Goal: Transaction & Acquisition: Purchase product/service

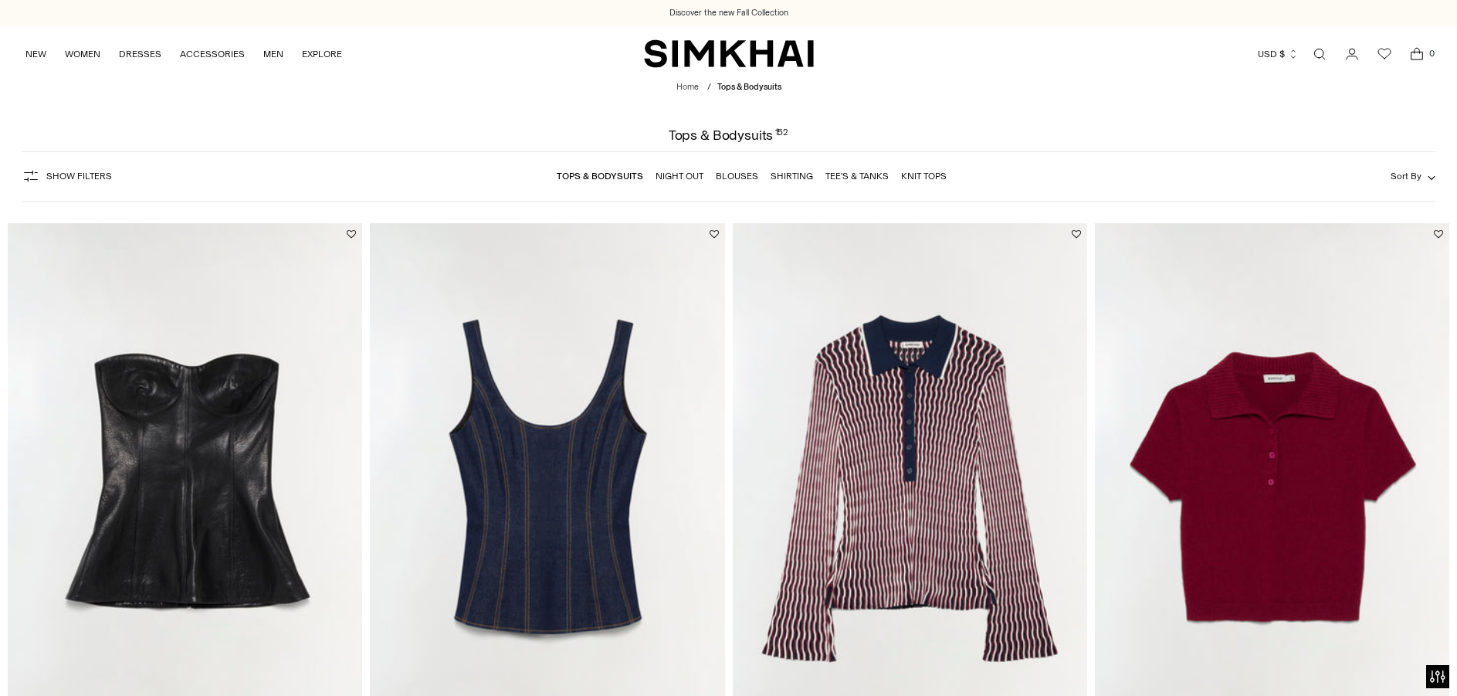
scroll to position [161, 0]
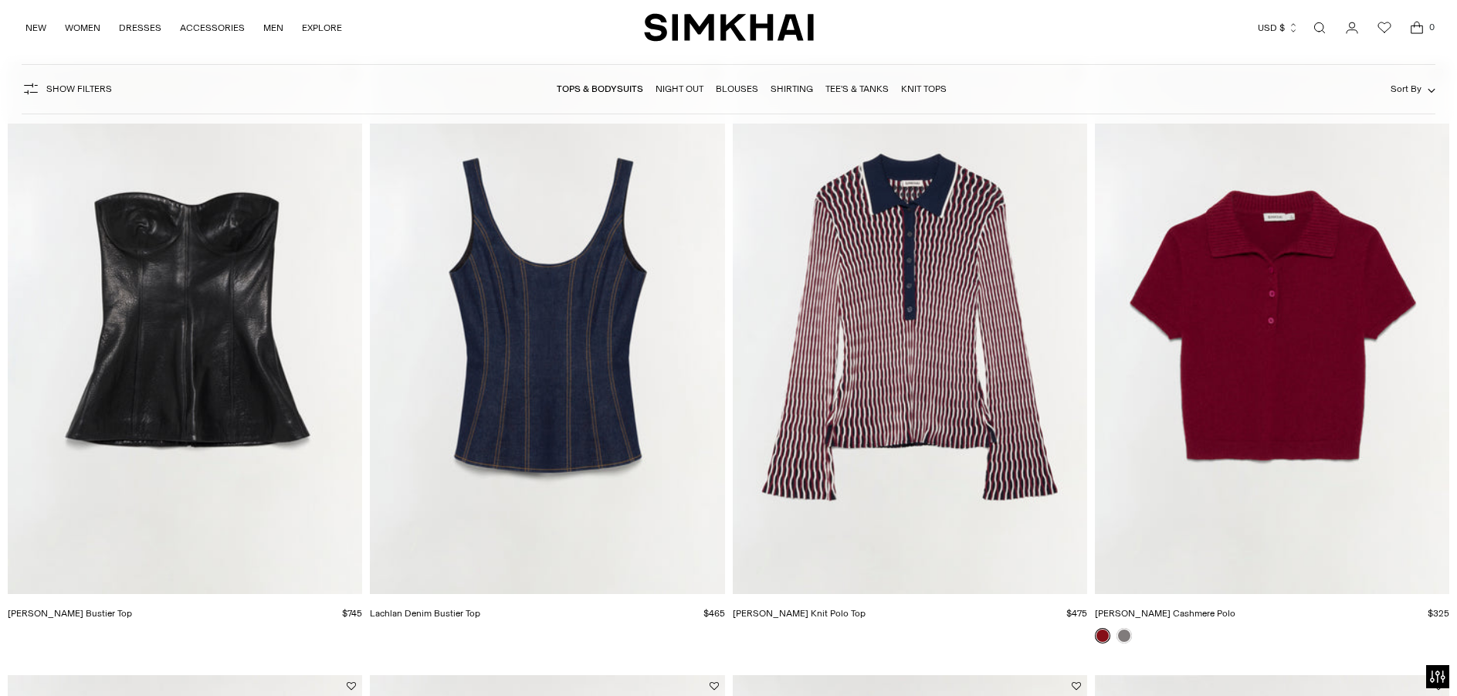
click at [0, 0] on img "Colleen Knit Polo Top" at bounding box center [0, 0] width 0 height 0
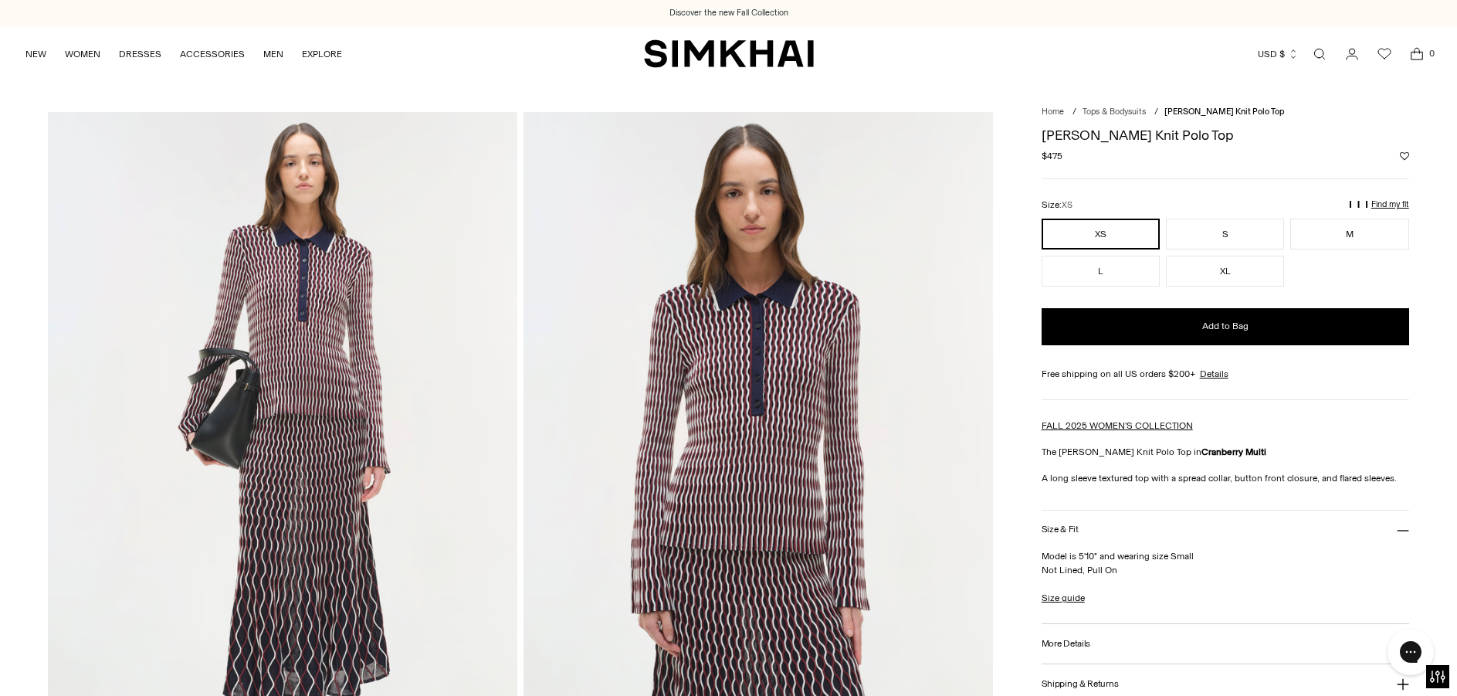
click at [1317, 48] on icon "Open search modal" at bounding box center [1320, 54] width 17 height 12
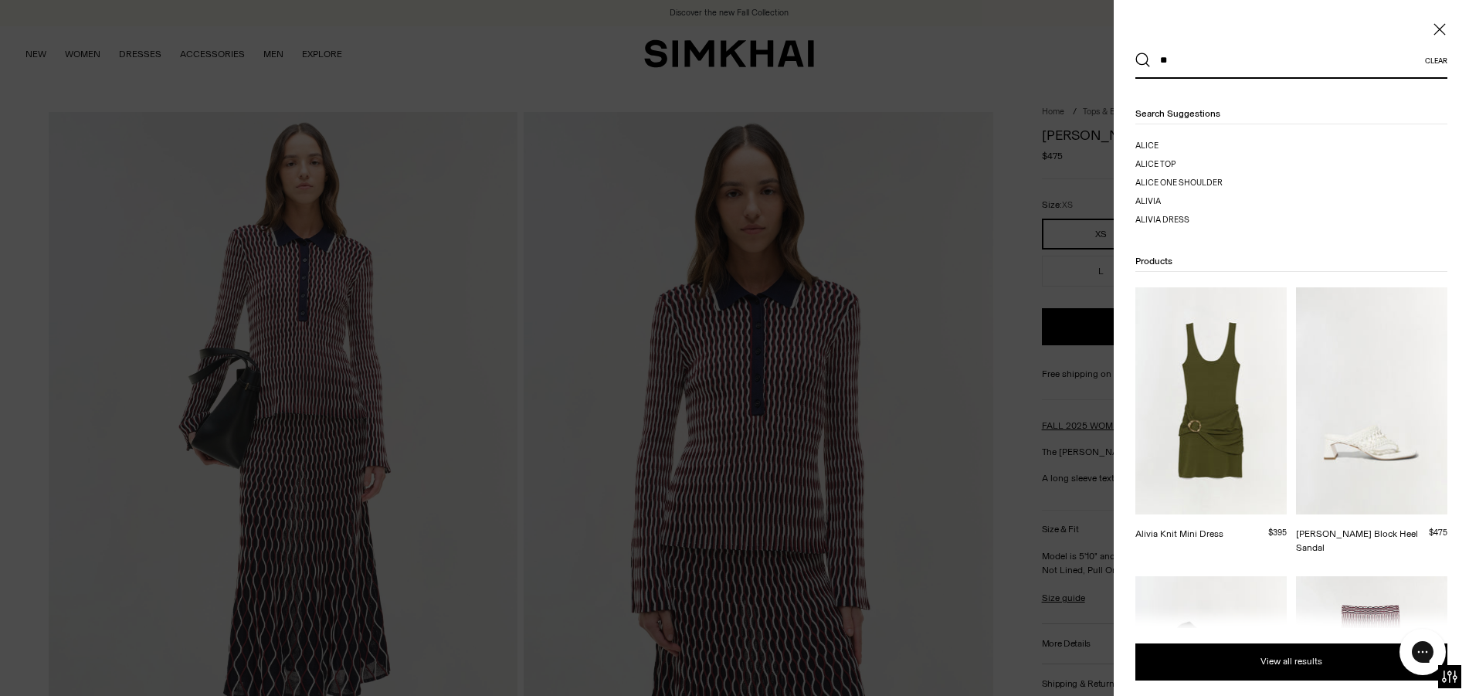
type input "*"
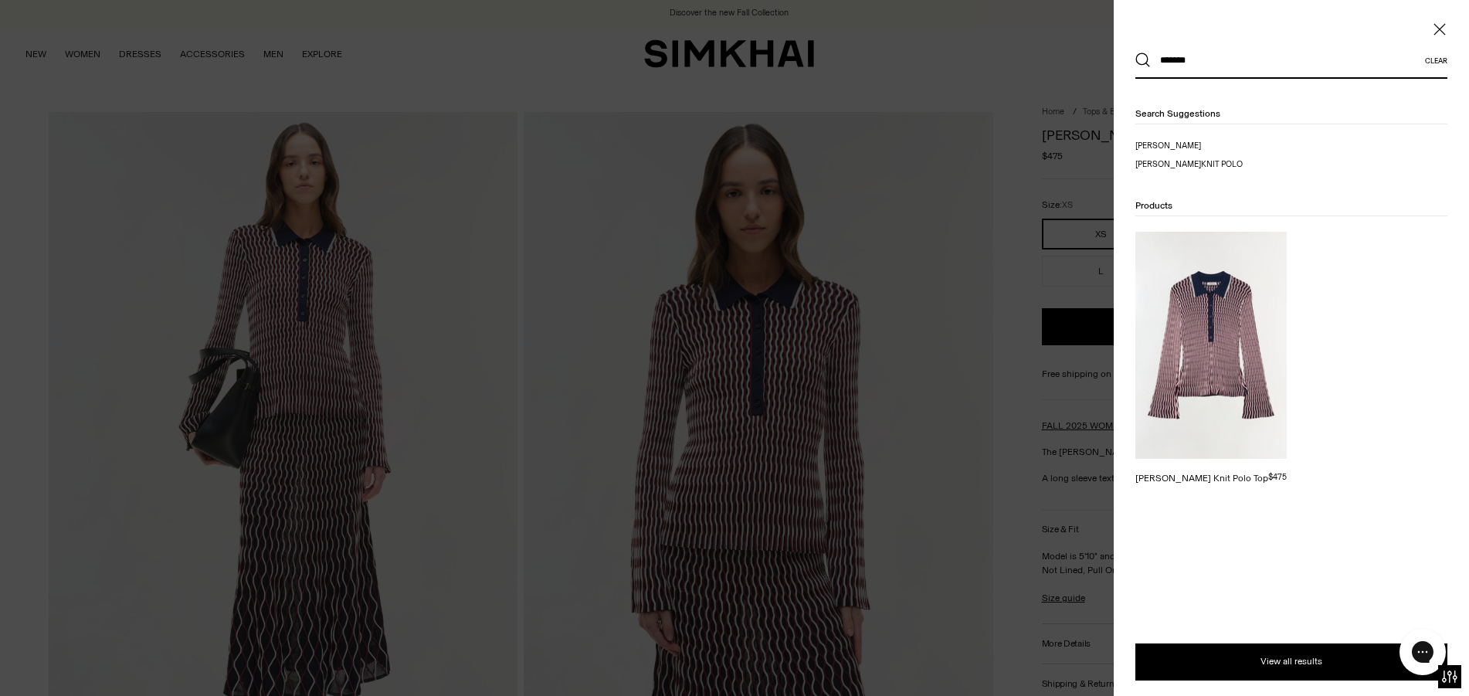
type input "*******"
click at [1210, 396] on img at bounding box center [1210, 345] width 151 height 227
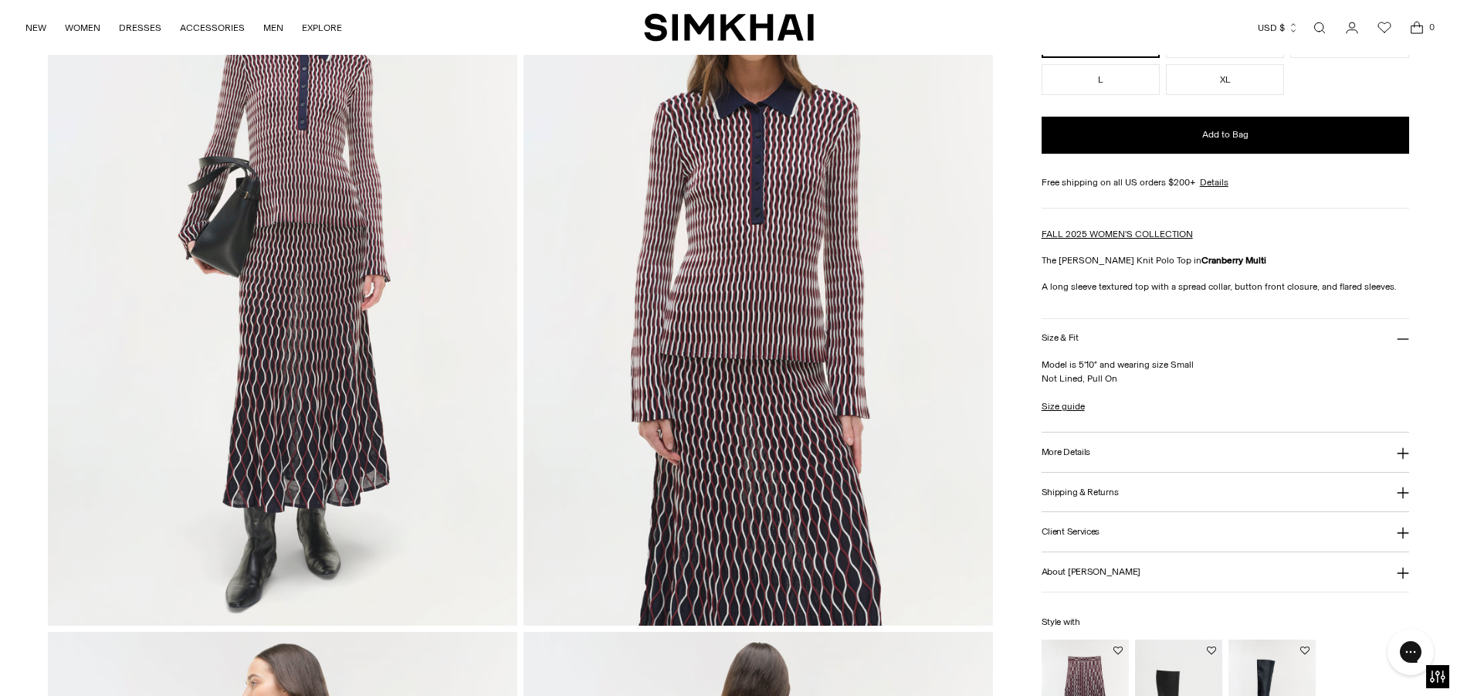
scroll to position [193, 0]
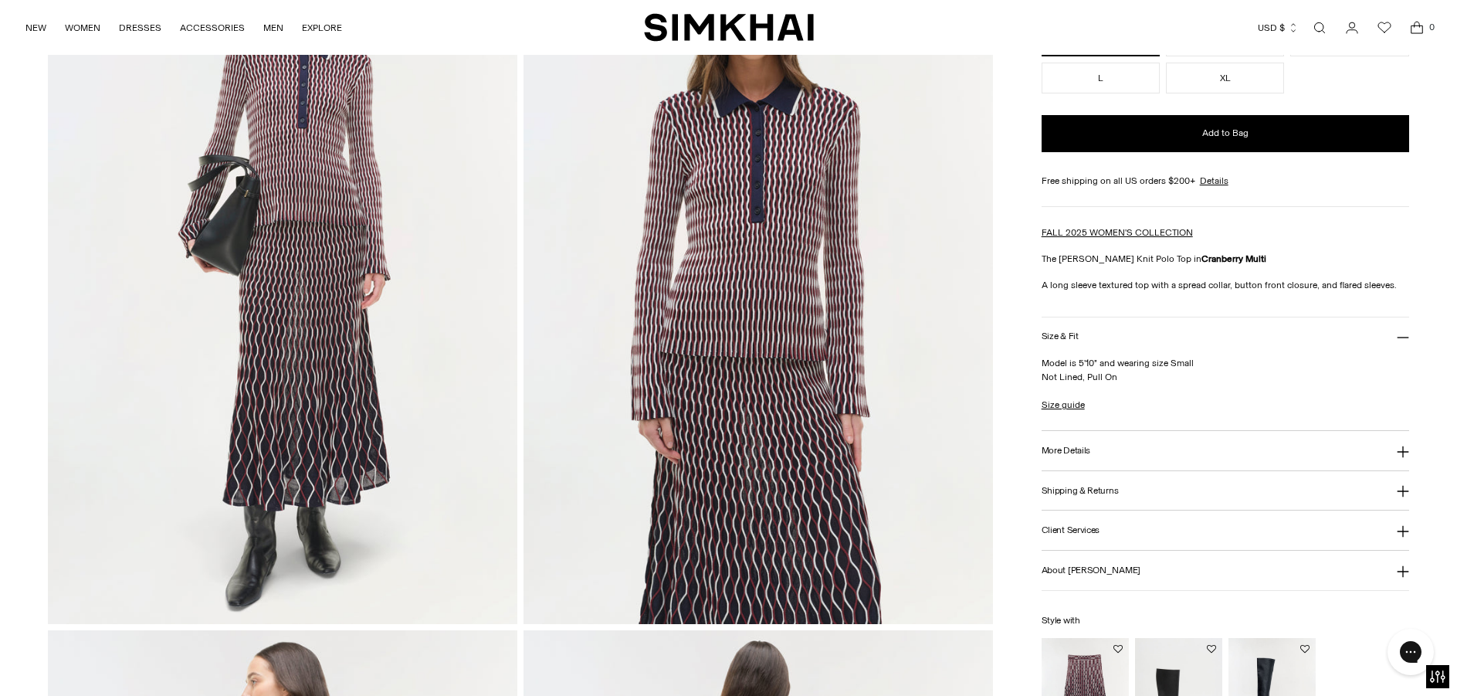
click at [1392, 453] on button "More Details" at bounding box center [1226, 450] width 368 height 39
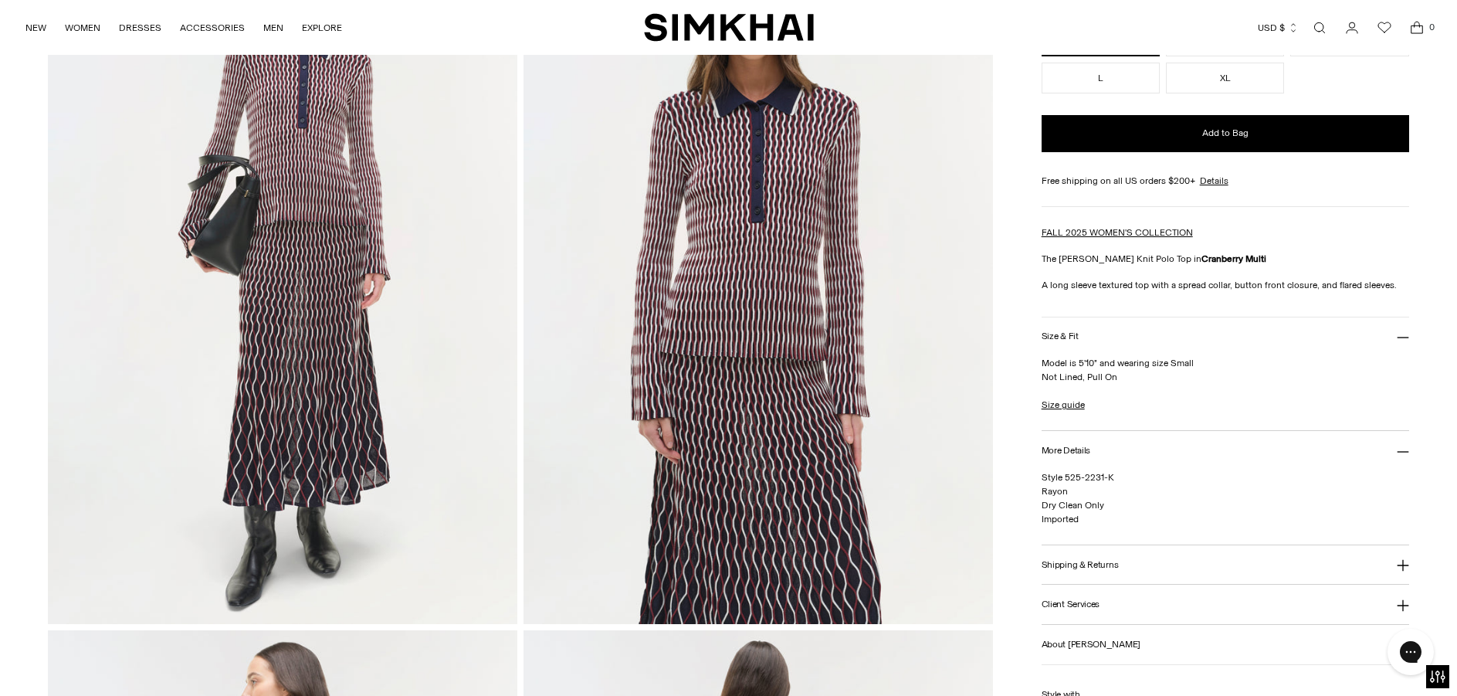
scroll to position [47, 0]
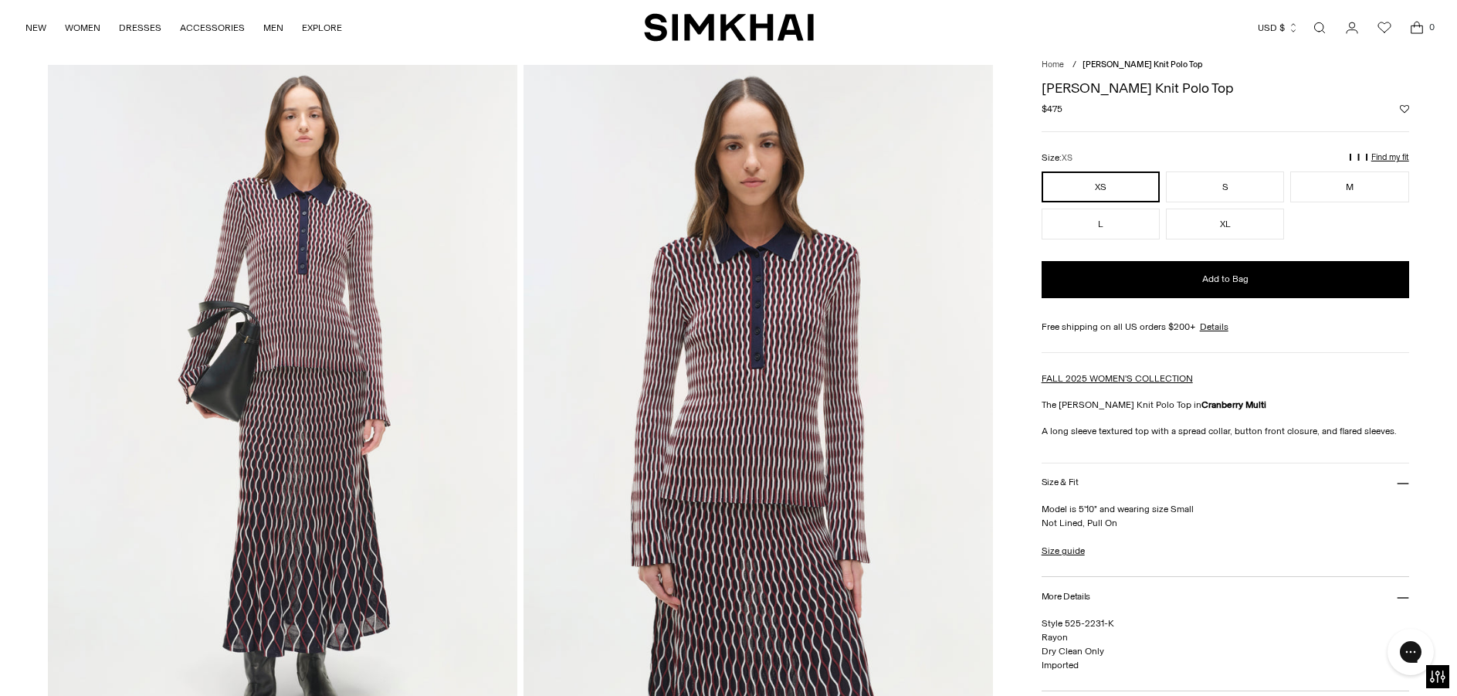
click at [1319, 28] on icon "Open search modal" at bounding box center [1320, 28] width 7 height 7
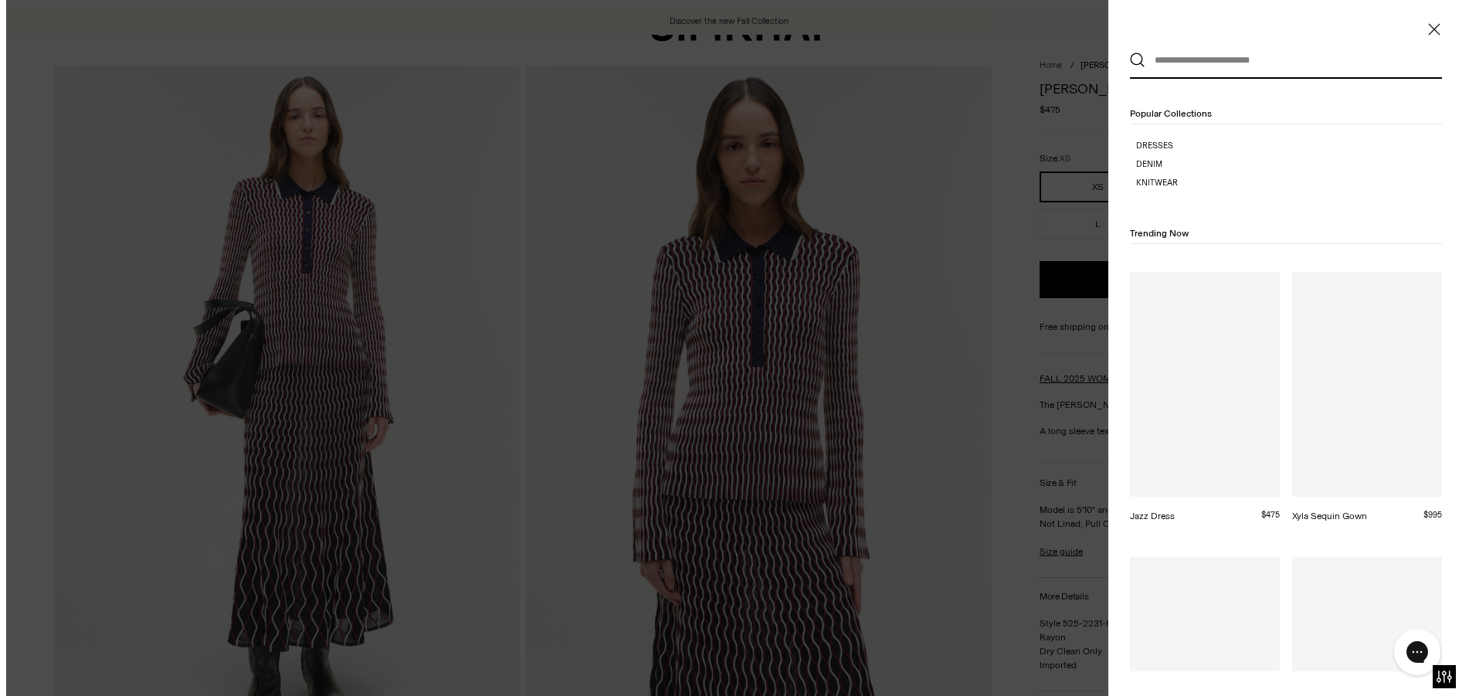
scroll to position [0, 0]
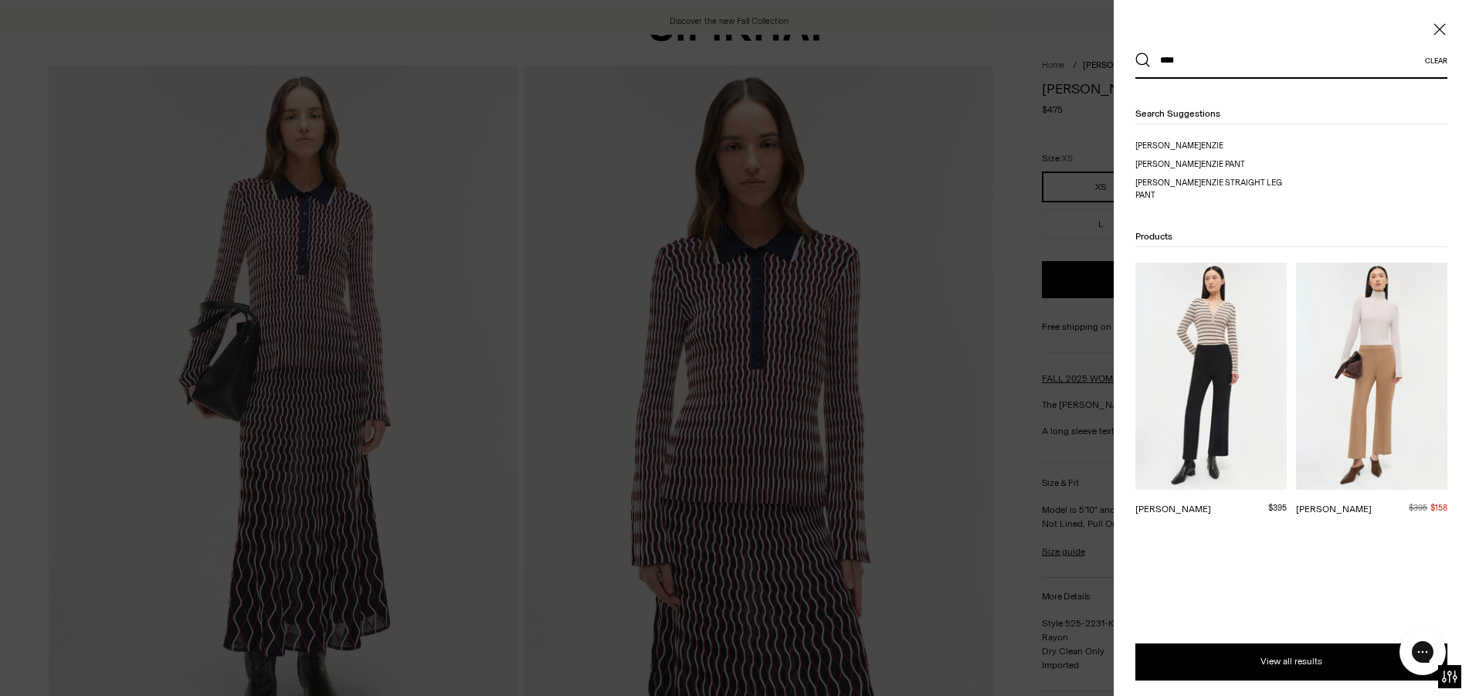
type input "****"
click at [1208, 389] on img at bounding box center [1210, 376] width 151 height 227
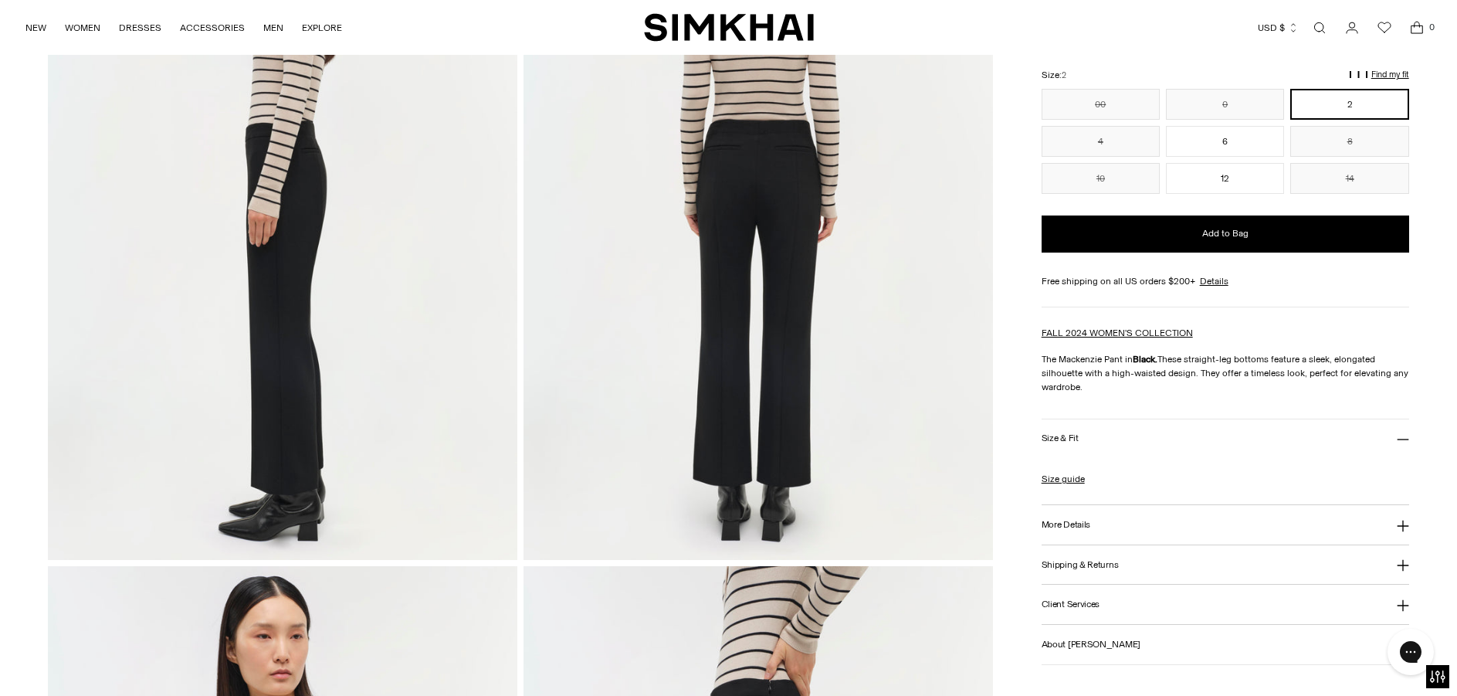
scroll to position [258, 0]
click at [1319, 25] on icon "Open search modal" at bounding box center [1320, 28] width 17 height 12
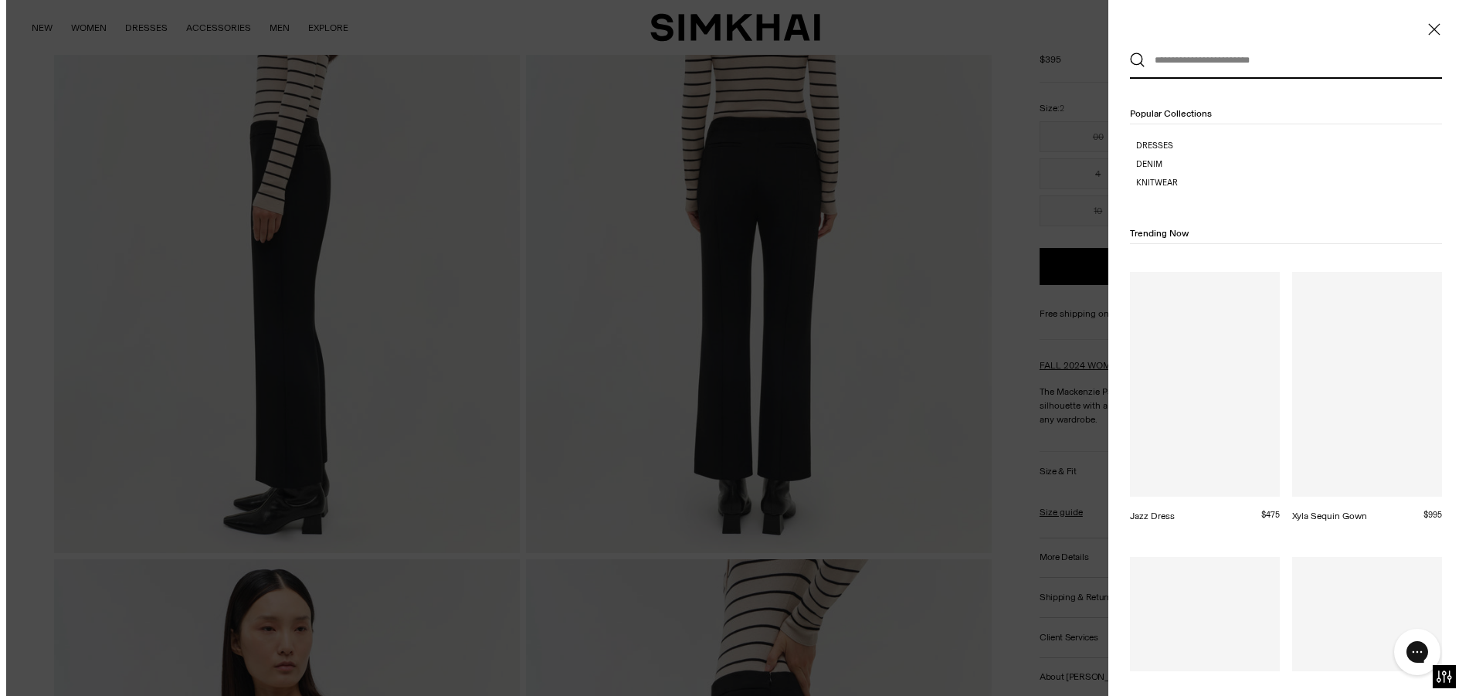
scroll to position [0, 0]
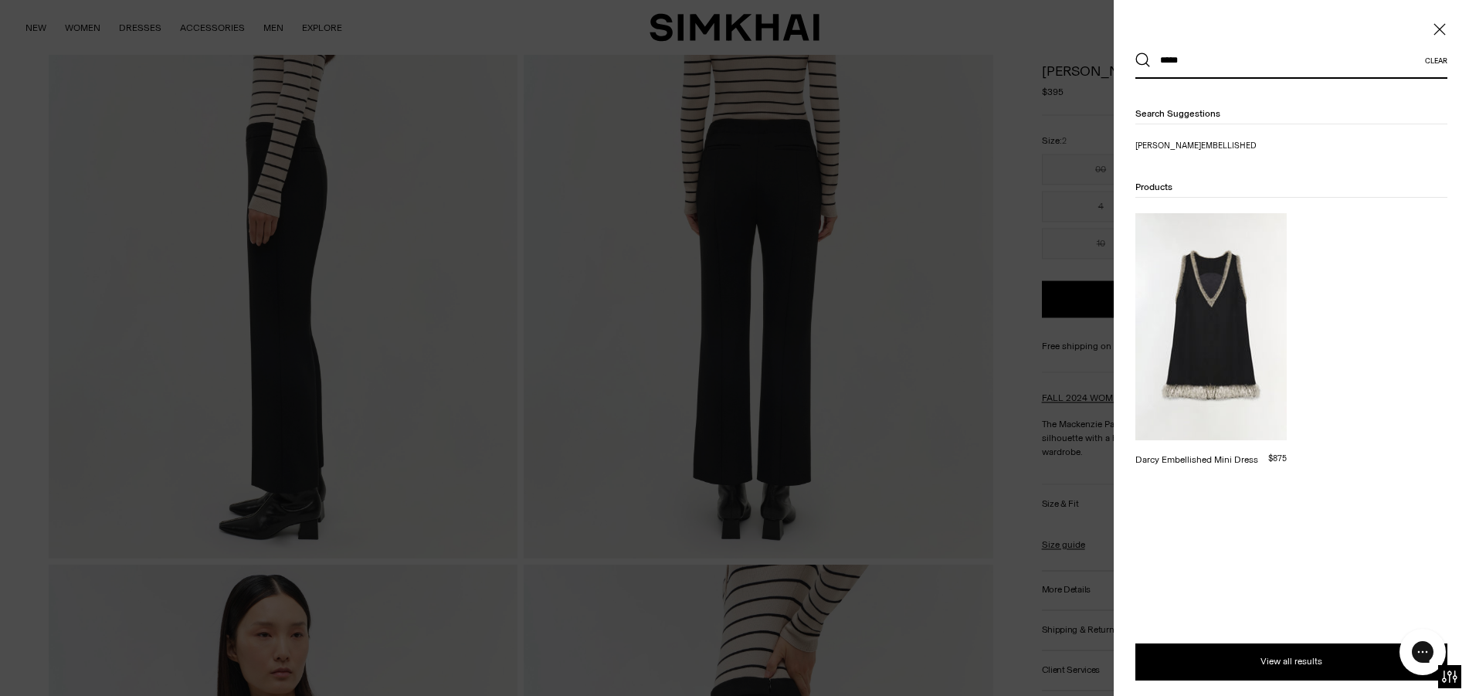
type input "*****"
click at [1220, 379] on img at bounding box center [1210, 326] width 151 height 227
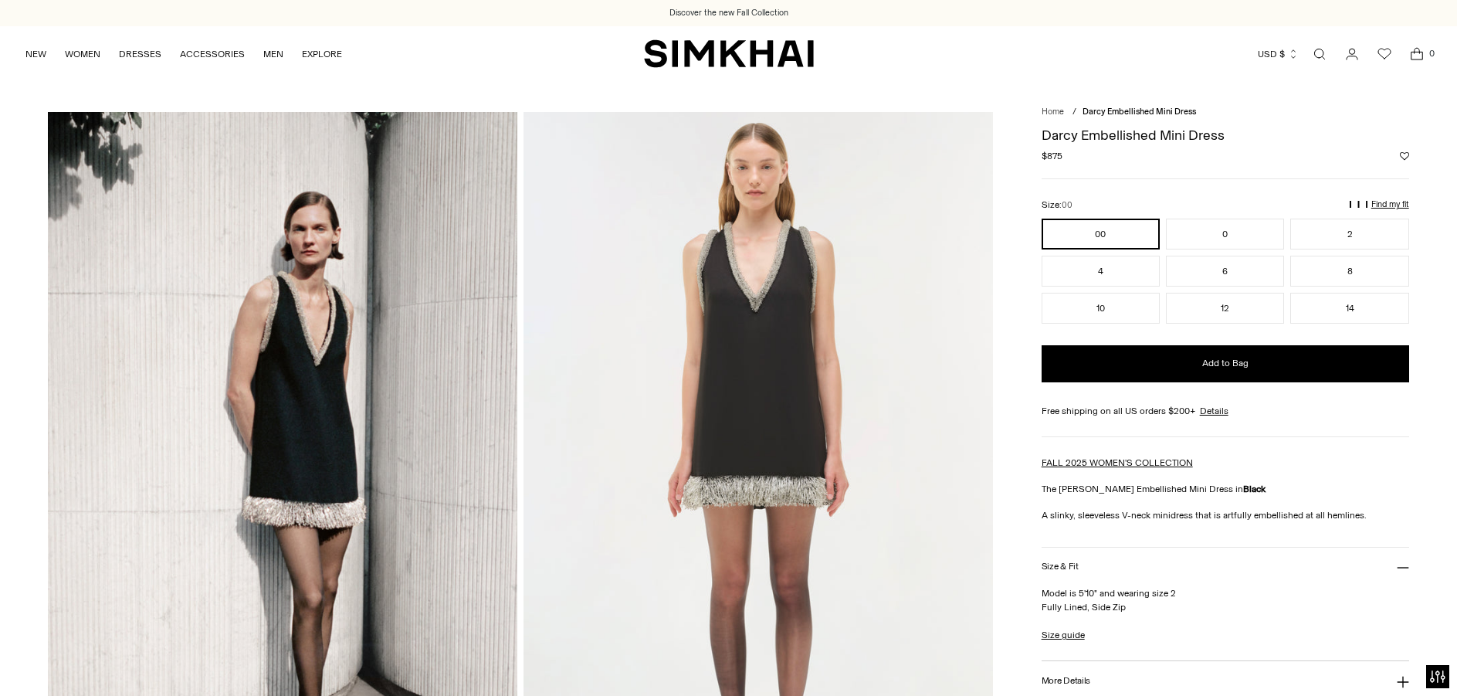
click at [323, 425] on img at bounding box center [283, 464] width 470 height 704
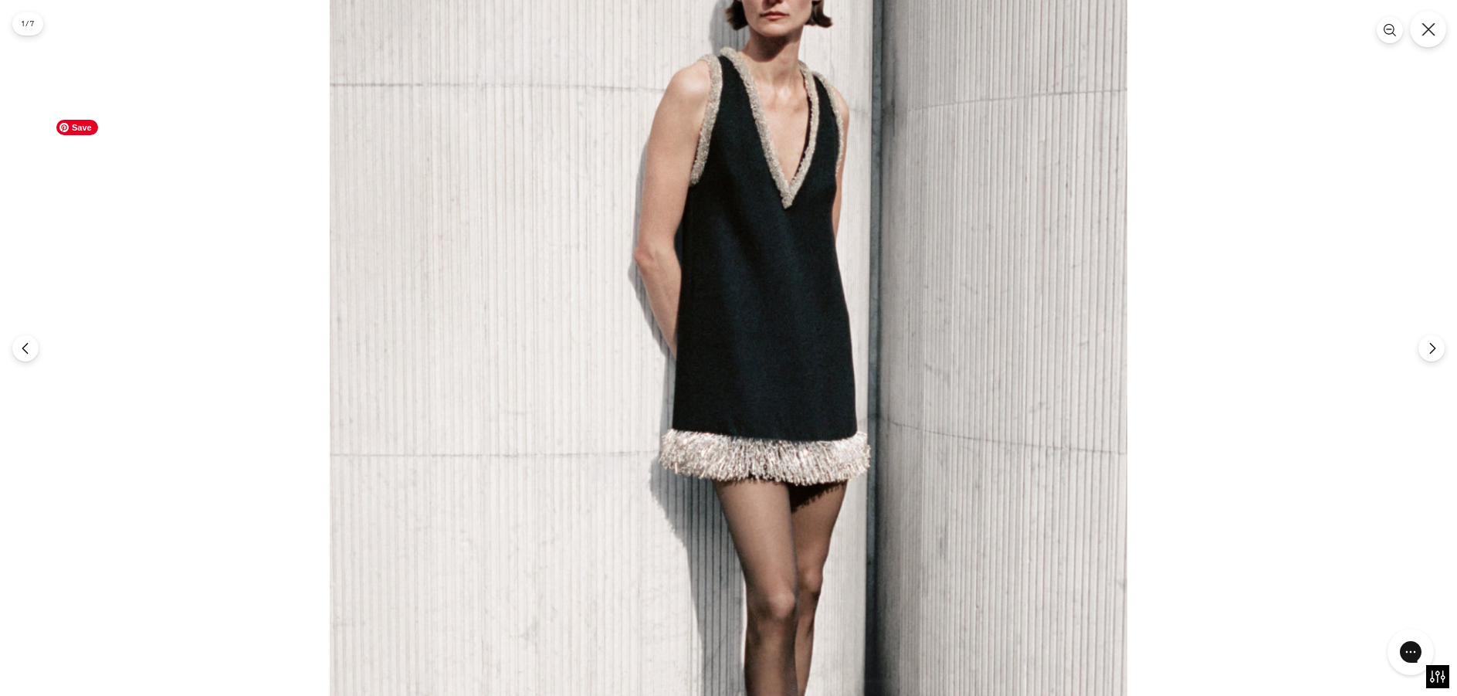
click at [1430, 35] on icon "Close" at bounding box center [1429, 29] width 14 height 14
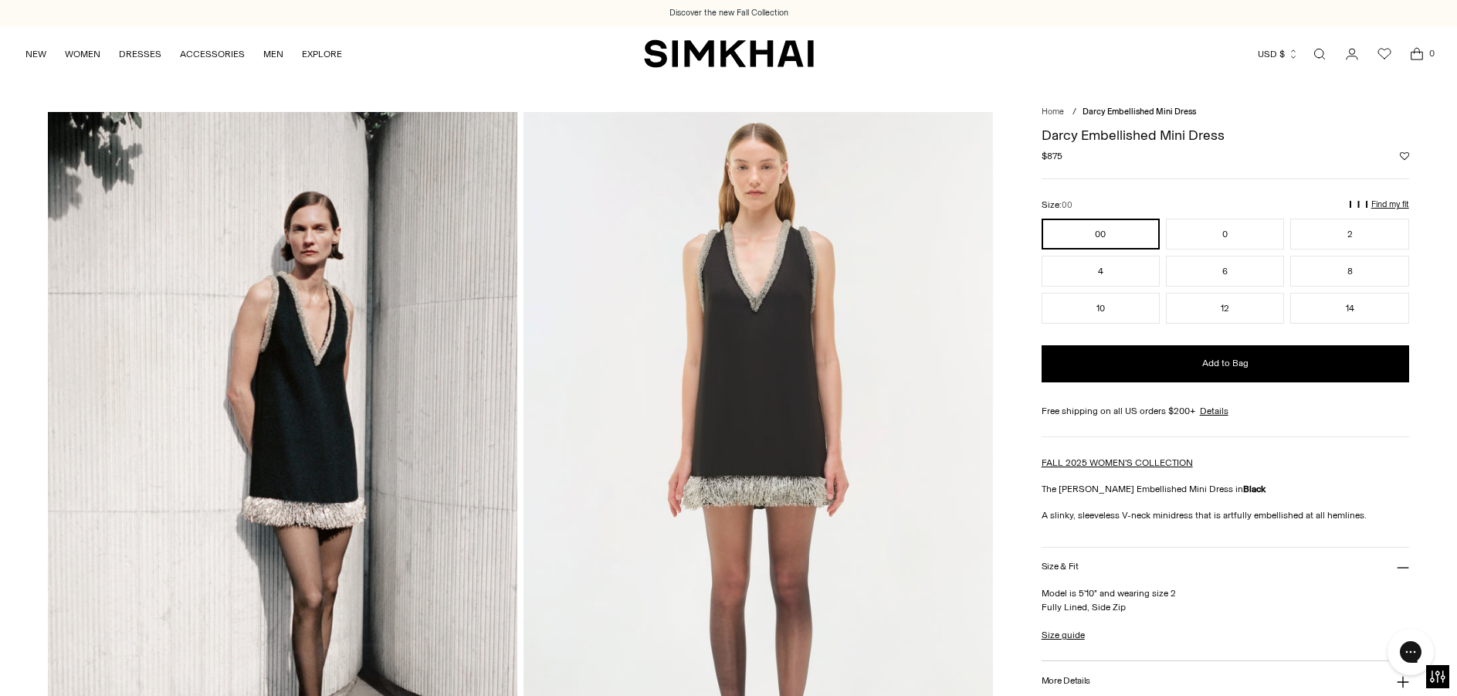
click at [1320, 54] on icon "Open search modal" at bounding box center [1320, 54] width 17 height 12
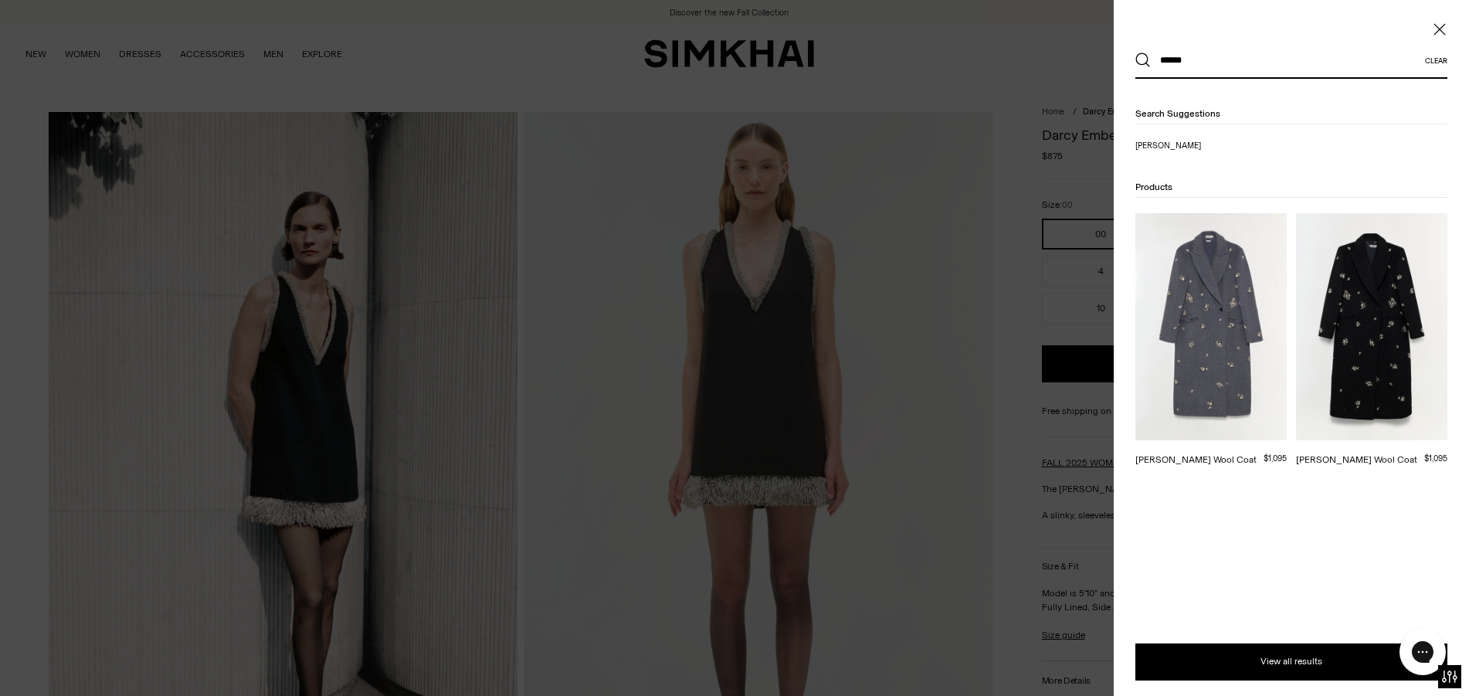
type input "******"
click at [1374, 327] on img at bounding box center [1371, 326] width 151 height 227
